Goal: Information Seeking & Learning: Learn about a topic

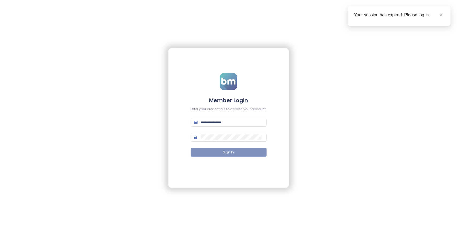
type input "**********"
click at [235, 156] on button "Sign In" at bounding box center [229, 152] width 76 height 9
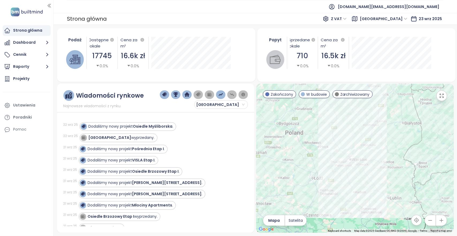
click at [403, 20] on span "[GEOGRAPHIC_DATA]" at bounding box center [384, 19] width 48 height 8
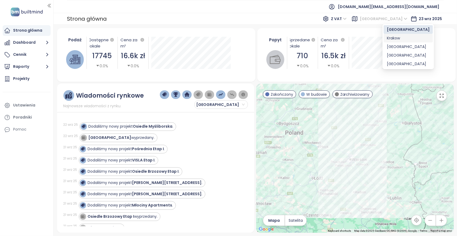
click at [399, 36] on div "Krakow" at bounding box center [408, 38] width 43 height 6
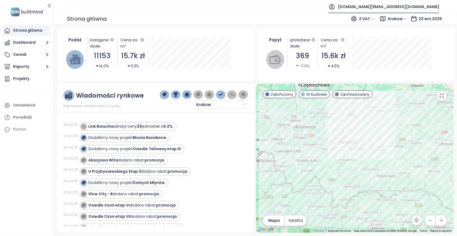
click at [426, 6] on span "[DOMAIN_NAME][EMAIL_ADDRESS][DOMAIN_NAME]" at bounding box center [389, 6] width 102 height 13
click at [417, 23] on li "Wyloguj się" at bounding box center [412, 21] width 51 height 11
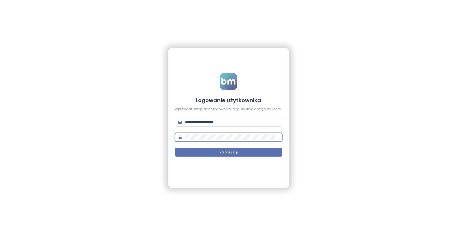
type input "**********"
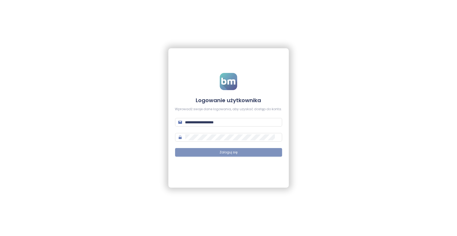
click at [237, 154] on span "Zaloguj się" at bounding box center [229, 152] width 18 height 5
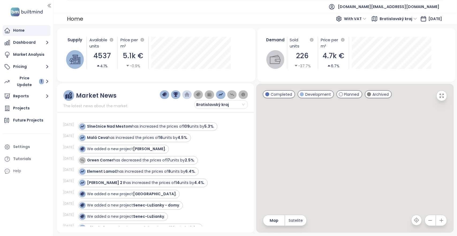
click at [390, 19] on span "Bratislavský kraj" at bounding box center [399, 19] width 38 height 8
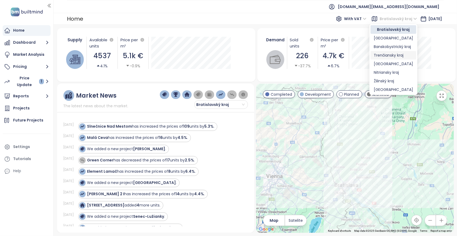
click at [385, 54] on div "Trenčiansky kraj" at bounding box center [393, 55] width 39 height 6
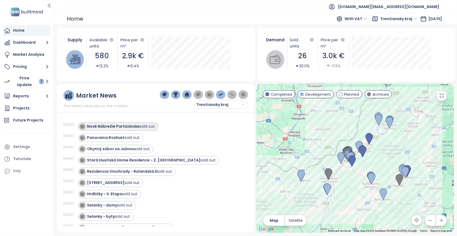
click at [140, 126] on div "Nové Nábrežie Partizánske sold out." at bounding box center [121, 127] width 69 height 6
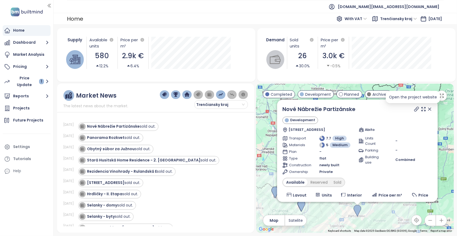
click at [415, 109] on icon at bounding box center [417, 109] width 4 height 4
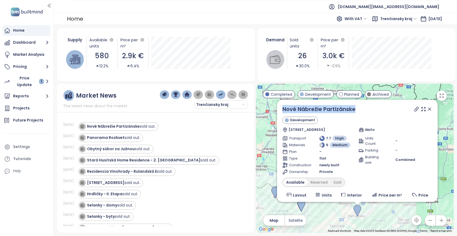
drag, startPoint x: 359, startPoint y: 110, endPoint x: 281, endPoint y: 110, distance: 78.0
click at [281, 110] on div "Nové Nábrežie Partizánske Development Nábrežná 209/2, 958 01 Partizánske, [GEOG…" at bounding box center [357, 151] width 161 height 102
copy link "Nové Nábrežie Partizánske"
click at [237, 6] on ul "[DOMAIN_NAME][EMAIL_ADDRESS][DOMAIN_NAME]" at bounding box center [255, 6] width 377 height 13
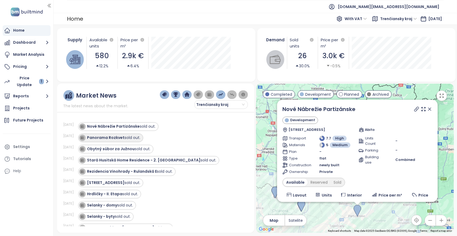
click at [118, 137] on strong "Panorama Rozkvet" at bounding box center [106, 137] width 38 height 5
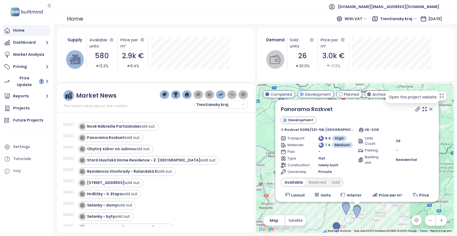
click at [415, 110] on icon at bounding box center [417, 108] width 5 height 5
drag, startPoint x: 335, startPoint y: 111, endPoint x: 282, endPoint y: 110, distance: 53.3
click at [282, 110] on div "Panorama Rozkvet Development Rozkvet 5085/221-5B, [GEOGRAPHIC_DATA], [GEOGRAPHI…" at bounding box center [357, 151] width 164 height 102
copy link "Panorama Rozkvet"
click at [121, 149] on strong "Obytný súbor za Južnou" at bounding box center [111, 148] width 48 height 5
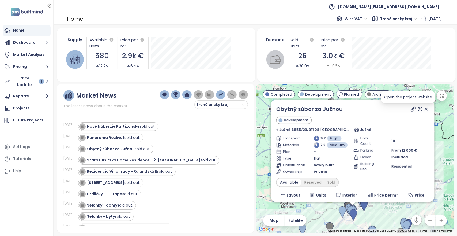
click at [411, 109] on icon at bounding box center [413, 108] width 5 height 5
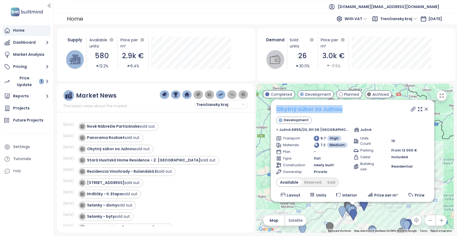
drag, startPoint x: 348, startPoint y: 110, endPoint x: 278, endPoint y: 110, distance: 70.2
click at [278, 110] on div "Obytný súbor za Južnou" at bounding box center [352, 109] width 153 height 8
copy link "Obytný súbor za Južnou"
click at [131, 158] on strong "Stará Husitská Home Residence - 2. [GEOGRAPHIC_DATA]" at bounding box center [144, 159] width 114 height 5
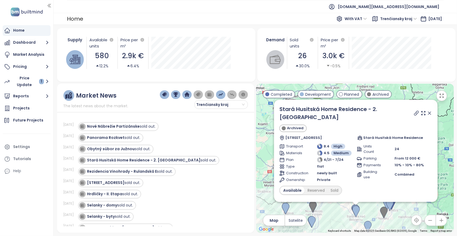
click at [414, 110] on icon at bounding box center [416, 112] width 5 height 5
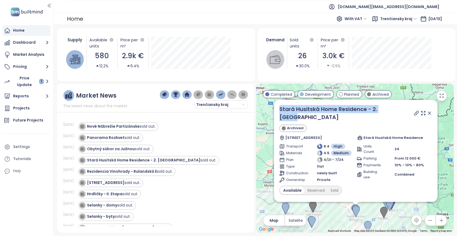
drag, startPoint x: 395, startPoint y: 111, endPoint x: 277, endPoint y: 109, distance: 118.2
click at [277, 109] on div "Stará Husitská Home Residence - 2. Etapa Archived Husitská 2640/10, 957 04 [GEO…" at bounding box center [356, 151] width 164 height 102
copy link "Stará Husitská Home Residence - 2. [GEOGRAPHIC_DATA]"
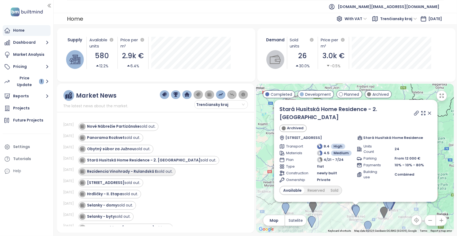
click at [111, 171] on strong "Rezidencia Vinohrady - Rulandská E" at bounding box center [122, 171] width 70 height 5
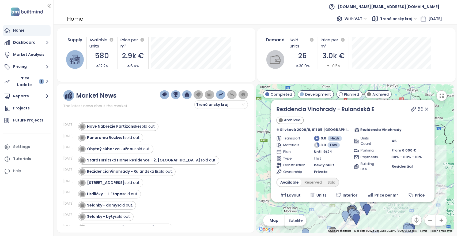
click at [411, 110] on icon at bounding box center [413, 108] width 5 height 5
drag, startPoint x: 385, startPoint y: 110, endPoint x: 278, endPoint y: 110, distance: 107.2
click at [278, 110] on div "Rezidencia Vinohrady - Rulandská E Archived Slivková 2009/8, 911 05 [GEOGRAPHIC…" at bounding box center [353, 151] width 164 height 102
copy link "Rezidencia Vinohrady - Rulandská E"
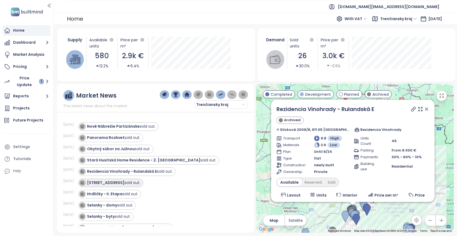
click at [108, 184] on strong "[STREET_ADDRESS]" at bounding box center [106, 182] width 38 height 5
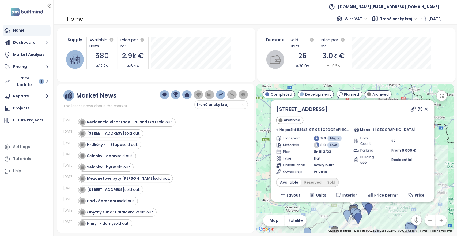
scroll to position [54, 0]
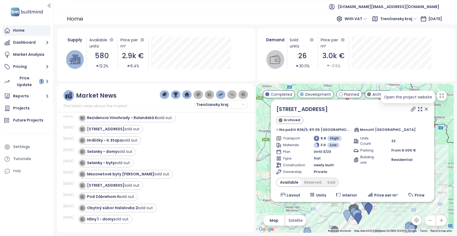
click at [411, 108] on icon at bounding box center [413, 108] width 5 height 5
drag, startPoint x: 323, startPoint y: 109, endPoint x: 276, endPoint y: 107, distance: 47.2
click at [276, 107] on div "Hanzlíkovská 1 Archived Na pažiti 836/3, 911 05 [GEOGRAPHIC_DATA]-[GEOGRAPHIC_D…" at bounding box center [353, 151] width 164 height 102
click at [320, 184] on div "Reserved" at bounding box center [312, 182] width 23 height 8
click at [330, 181] on div "Sold" at bounding box center [331, 182] width 14 height 8
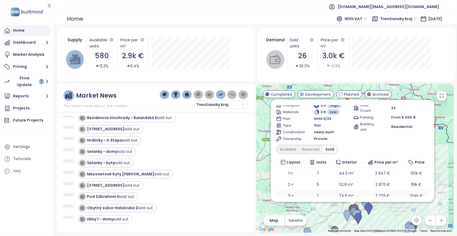
scroll to position [49, 0]
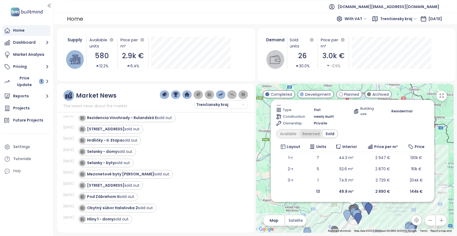
click at [315, 132] on div "Reserved" at bounding box center [311, 134] width 23 height 8
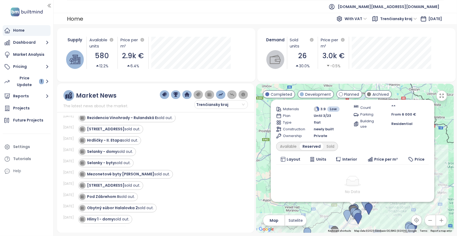
scroll to position [0, 0]
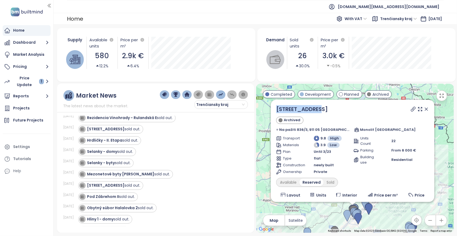
drag, startPoint x: 319, startPoint y: 110, endPoint x: 277, endPoint y: 112, distance: 41.6
click at [277, 112] on div "Hanzlíkovská 1 Archived Na pažiti 836/3, 911 05 [GEOGRAPHIC_DATA]-[GEOGRAPHIC_D…" at bounding box center [353, 151] width 164 height 102
copy link "[STREET_ADDRESS]"
click at [274, 4] on ul "[DOMAIN_NAME][EMAIL_ADDRESS][DOMAIN_NAME]" at bounding box center [255, 6] width 377 height 13
click at [106, 137] on strong "Hrdličky - II. Etapa" at bounding box center [104, 139] width 35 height 5
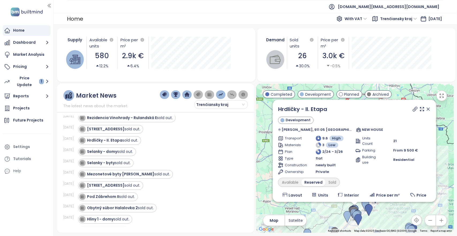
click at [413, 110] on icon at bounding box center [415, 108] width 5 height 5
drag, startPoint x: 334, startPoint y: 110, endPoint x: 279, endPoint y: 109, distance: 54.7
click at [279, 109] on div "Hrdličky - II. Etapa Development Hrušková, 911 05 [GEOGRAPHIC_DATA], [GEOGRAPHI…" at bounding box center [355, 151] width 164 height 102
copy link "Hrdličky - II. Etapa"
click at [260, 8] on ul "[DOMAIN_NAME][EMAIL_ADDRESS][DOMAIN_NAME]" at bounding box center [255, 6] width 377 height 13
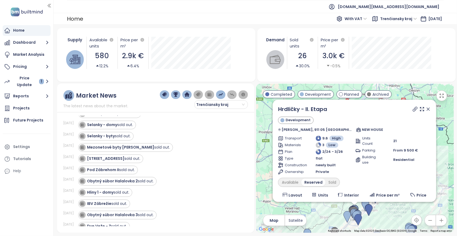
scroll to position [54, 0]
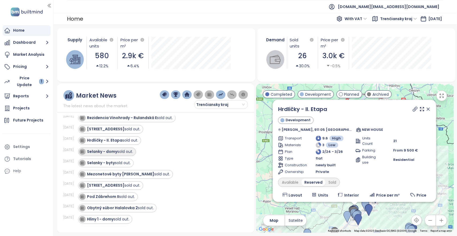
click at [108, 150] on strong "Selanky - domy" at bounding box center [102, 151] width 30 height 5
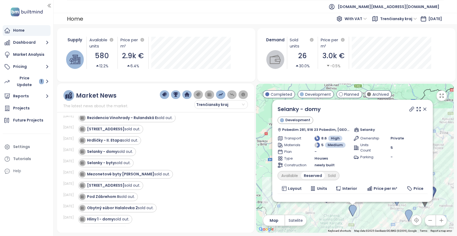
click at [410, 111] on icon at bounding box center [412, 109] width 4 height 4
drag, startPoint x: 329, startPoint y: 110, endPoint x: 275, endPoint y: 110, distance: 53.6
click at [275, 110] on div "Selanky - domy Development Pobedim 281, 916 23 Pobedim, [GEOGRAPHIC_DATA] Selan…" at bounding box center [353, 151] width 161 height 102
copy link "Selanky - domy"
click at [210, 207] on div "Obytný súbor Halalovka 2 sold out." at bounding box center [159, 208] width 163 height 9
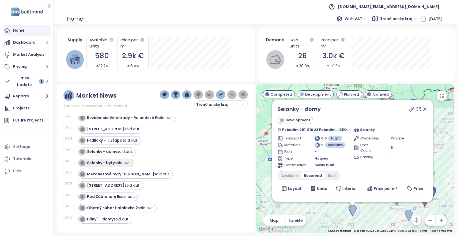
click at [120, 162] on div "Selanky - byty sold out." at bounding box center [109, 163] width 44 height 6
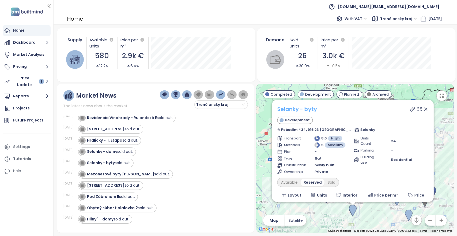
click at [310, 109] on link "Selanky - byty" at bounding box center [297, 109] width 40 height 8
click at [411, 110] on icon at bounding box center [413, 109] width 4 height 4
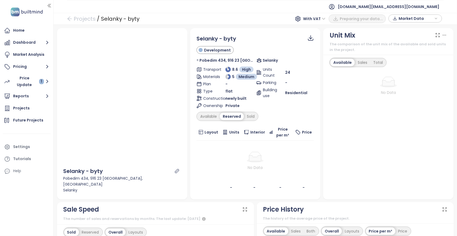
drag, startPoint x: 201, startPoint y: 51, endPoint x: 201, endPoint y: 44, distance: 7.0
